Goal: Transaction & Acquisition: Purchase product/service

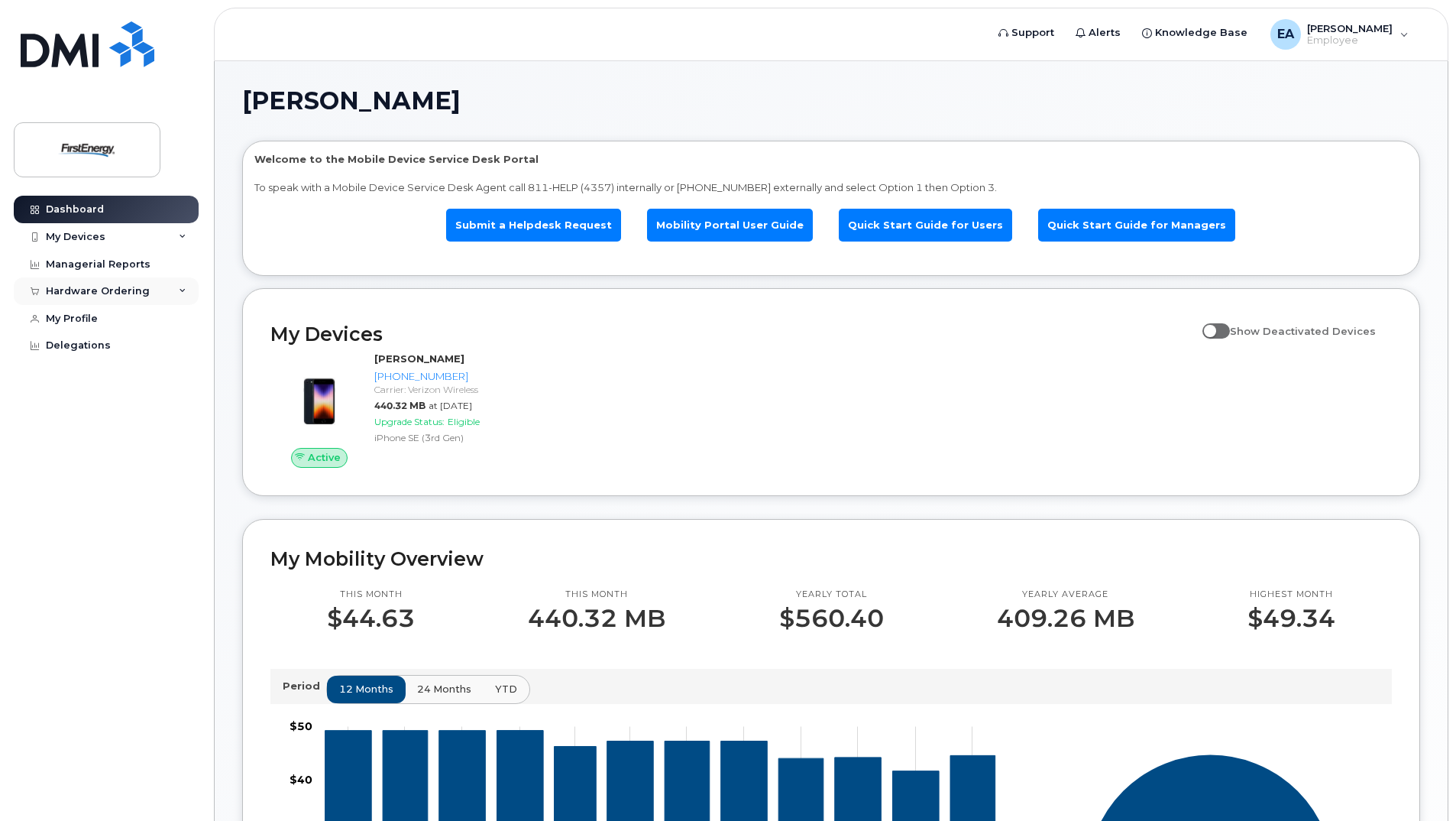
click at [123, 285] on div "Hardware Ordering" at bounding box center [98, 291] width 104 height 12
click at [95, 322] on div "New Order" at bounding box center [82, 319] width 58 height 14
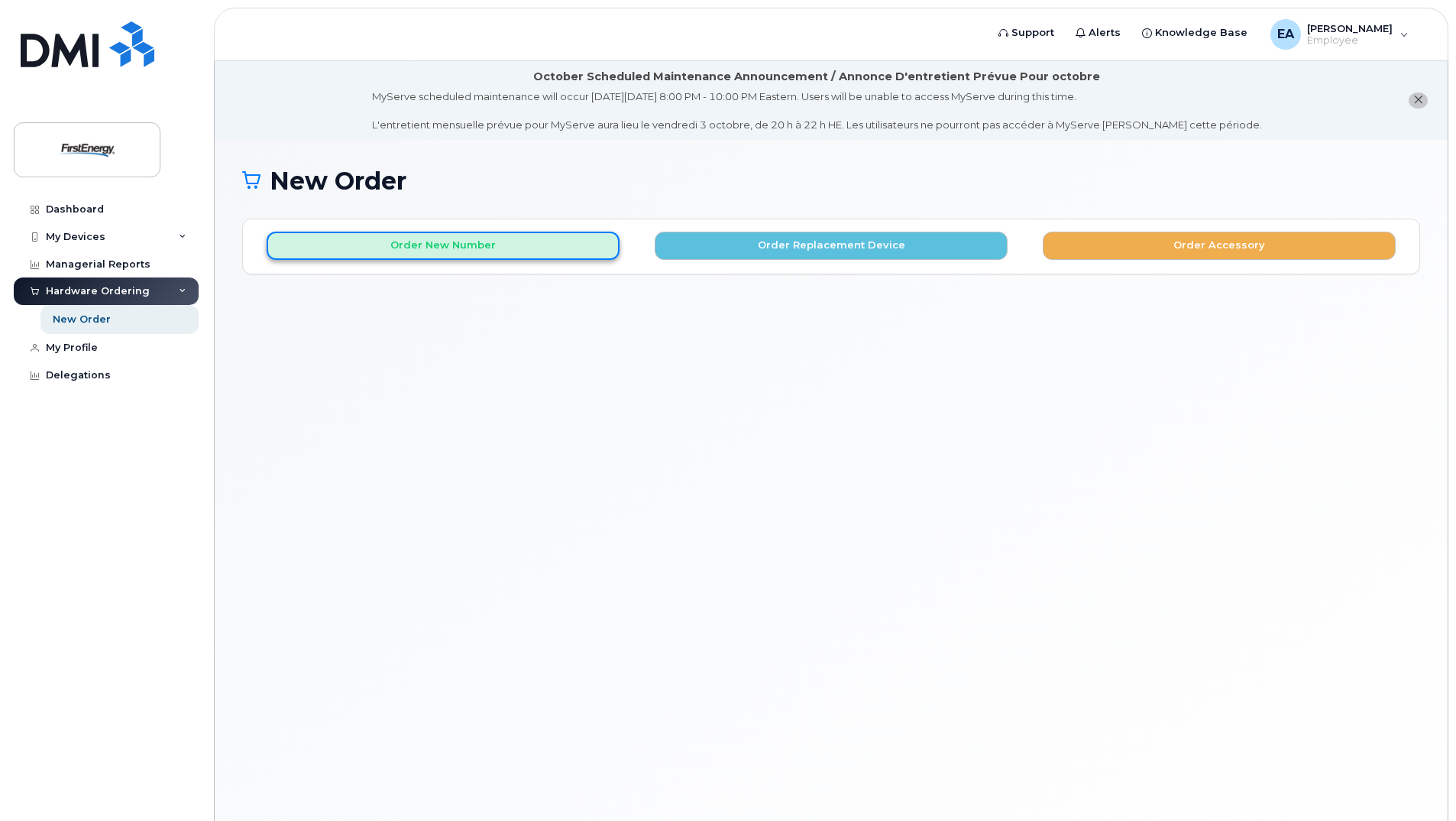
click at [483, 250] on button "Order New Number" at bounding box center [443, 245] width 353 height 28
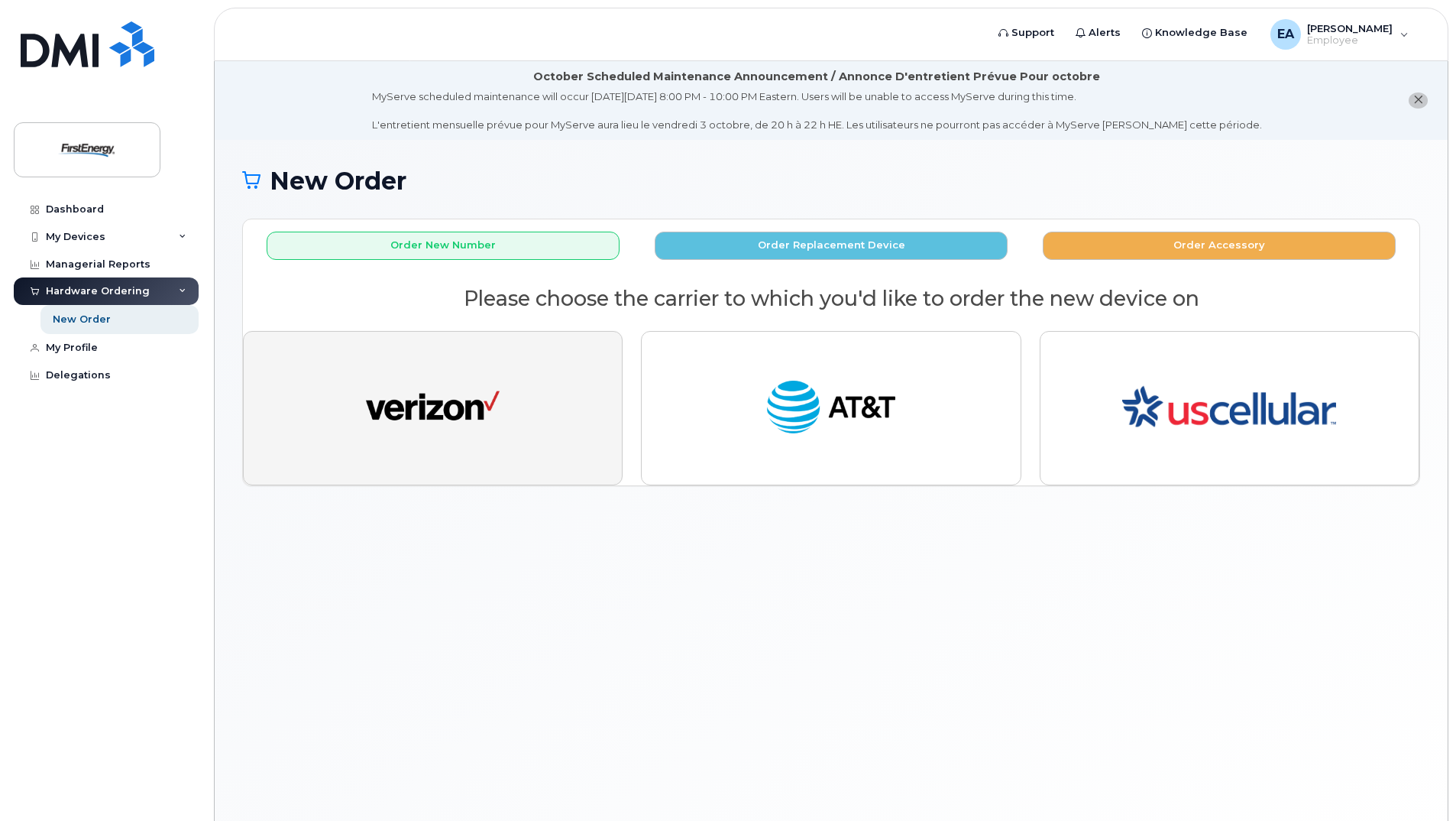
click at [425, 418] on img "button" at bounding box center [433, 408] width 134 height 69
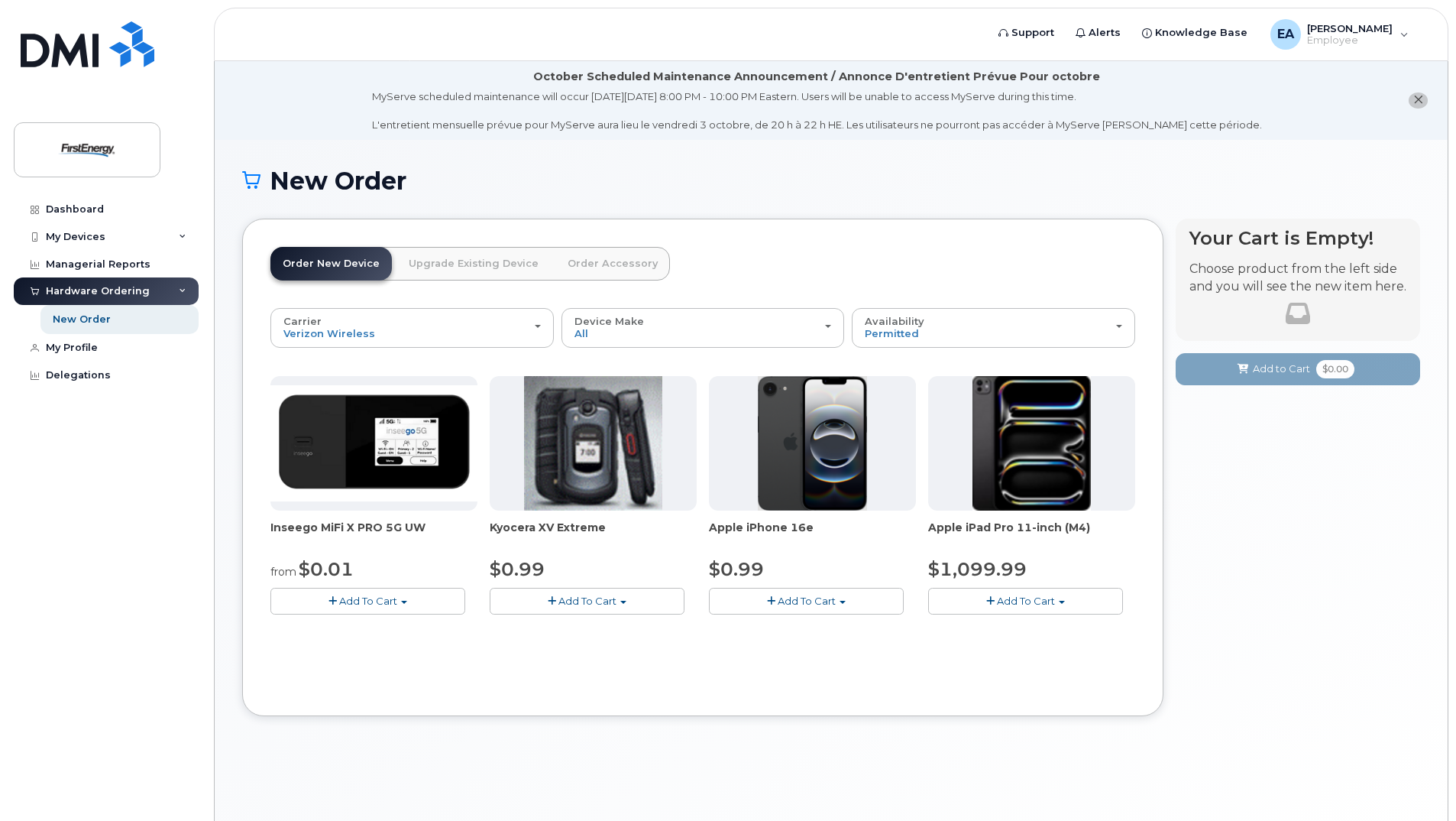
click at [402, 603] on span "button" at bounding box center [404, 602] width 6 height 3
click at [146, 620] on div "Dashboard My Devices Add Device [PHONE_NUMBER] ([PERSON_NAME]) Managerial Repor…" at bounding box center [108, 497] width 189 height 602
click at [382, 474] on img at bounding box center [374, 443] width 207 height 116
click at [368, 602] on span "Add To Cart" at bounding box center [368, 600] width 58 height 12
click at [354, 623] on link "$0.01 - 2 Year Activation" at bounding box center [350, 629] width 152 height 19
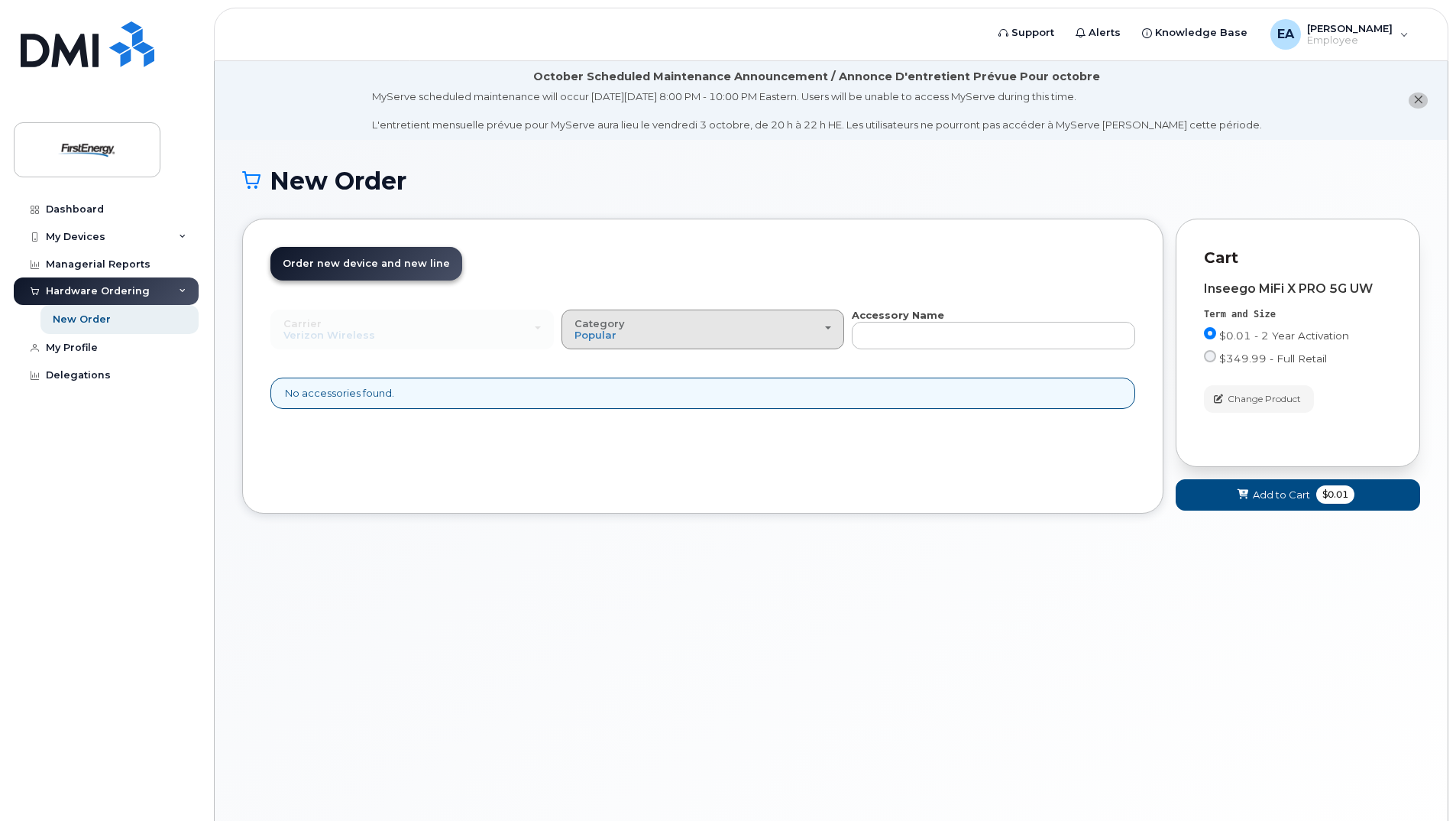
click at [657, 341] on div "Category Popular" at bounding box center [703, 330] width 257 height 24
click at [375, 475] on div "Order New Device Upgrade Existing Device Order Accessory Order new device and n…" at bounding box center [702, 366] width 921 height 296
click at [1226, 494] on button "Add to Cart $0.01" at bounding box center [1298, 495] width 244 height 32
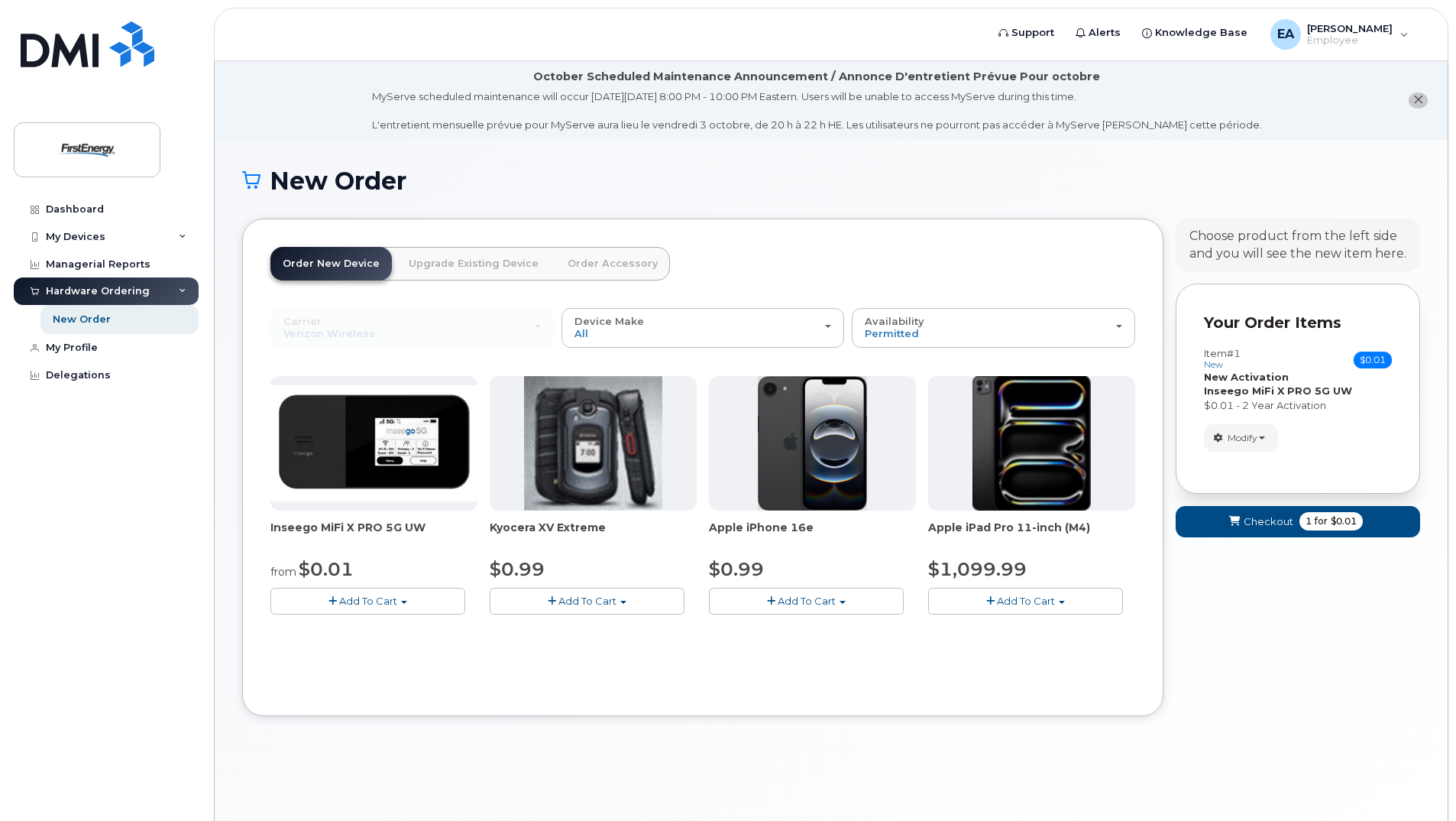
click at [1247, 382] on div "Item #1 new $0.01 Accessories Only SIM Only Activation New Activation Hardware …" at bounding box center [1298, 379] width 188 height 64
click at [1260, 444] on button "Modify" at bounding box center [1241, 437] width 74 height 26
click at [1225, 583] on div "Your Cart is Empty! Choose product from the left side and you will see the new …" at bounding box center [1298, 479] width 244 height 521
click at [1262, 385] on strong "Inseego MiFi X PRO 5G UW" at bounding box center [1278, 390] width 148 height 12
click at [312, 330] on div "Carrier Verizon Wireless AT&T Wireless US Cellular Verizon Wireless AT&T Wirele…" at bounding box center [412, 328] width 284 height 40
